Goal: Task Accomplishment & Management: Complete application form

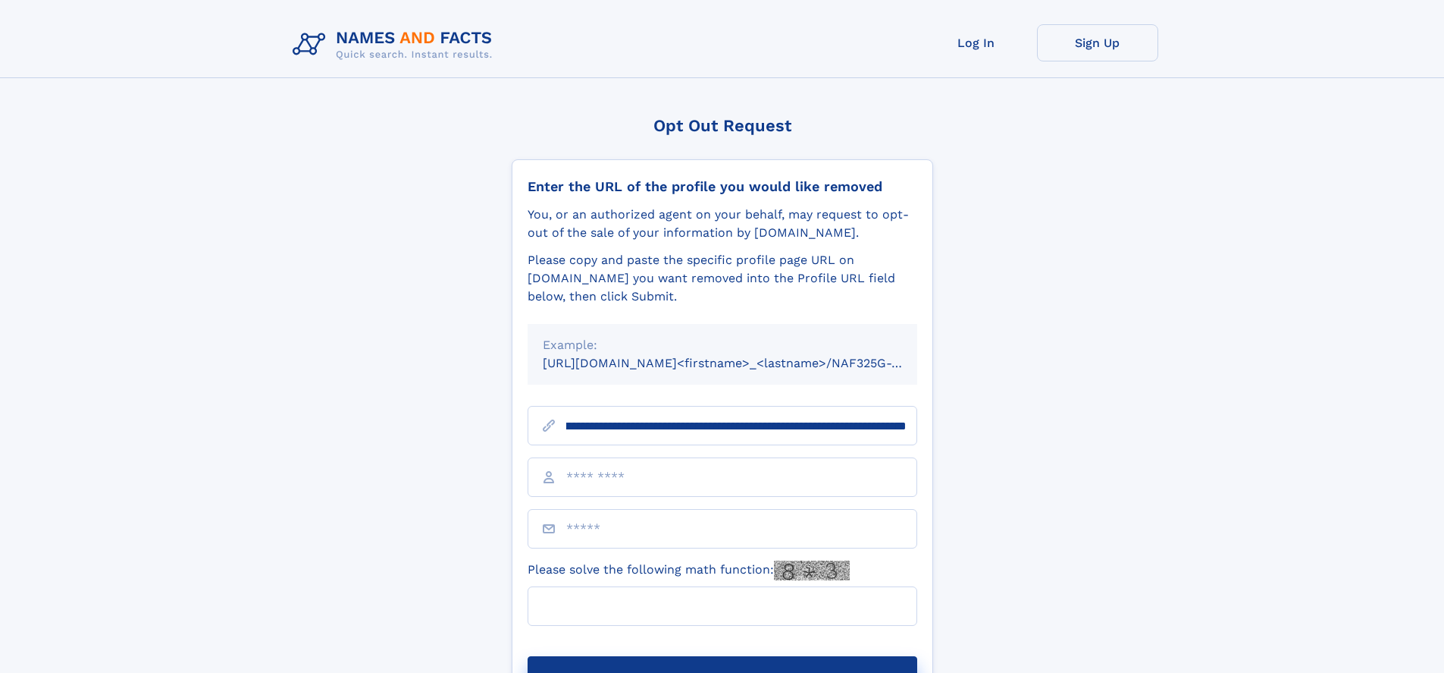
scroll to position [0, 190]
type input "**********"
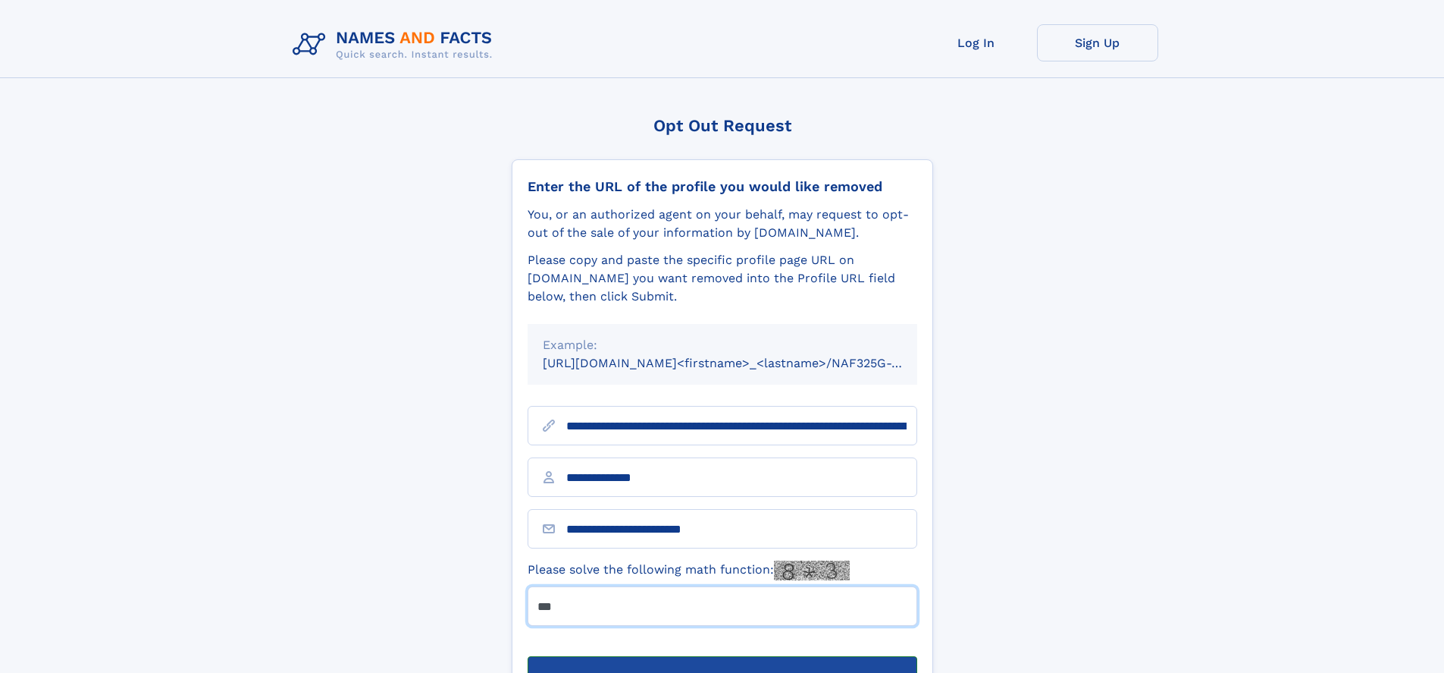
type input "***"
click at [722, 656] on button "Submit Opt Out Request" at bounding box center [723, 680] width 390 height 49
